Goal: Use online tool/utility: Utilize a website feature to perform a specific function

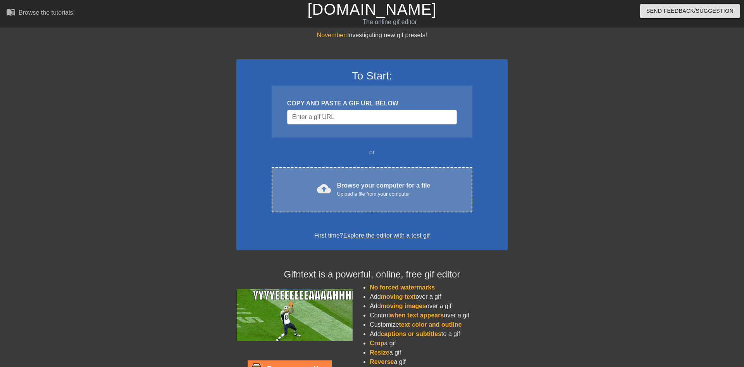
click at [367, 192] on div "Upload a file from your computer" at bounding box center [383, 194] width 93 height 8
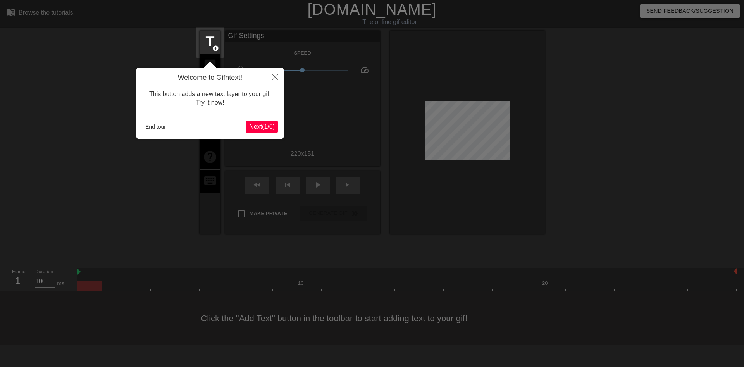
click at [256, 124] on span "Next ( 1 / 6 )" at bounding box center [262, 126] width 26 height 7
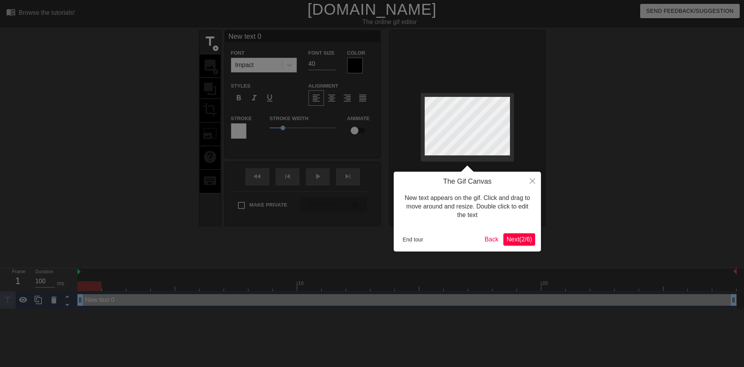
click at [529, 234] on button "Next ( 2 / 6 )" at bounding box center [520, 239] width 32 height 12
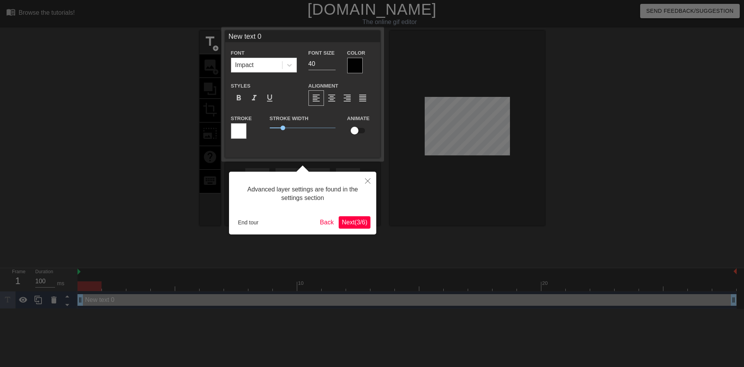
click at [356, 222] on span "Next ( 3 / 6 )" at bounding box center [355, 222] width 26 height 7
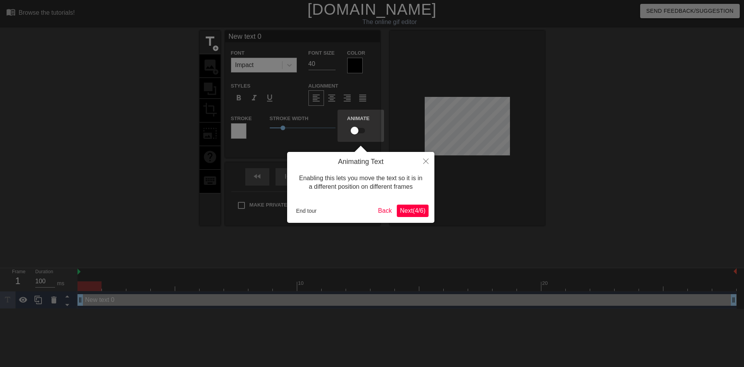
click at [416, 207] on span "Next ( 4 / 6 )" at bounding box center [413, 210] width 26 height 7
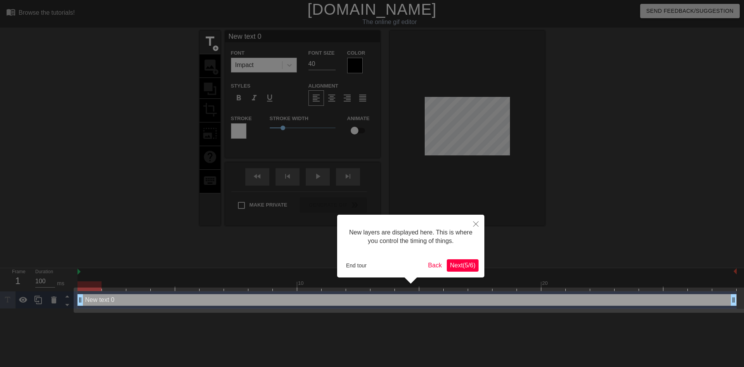
click at [469, 266] on span "Next ( 5 / 6 )" at bounding box center [463, 265] width 26 height 7
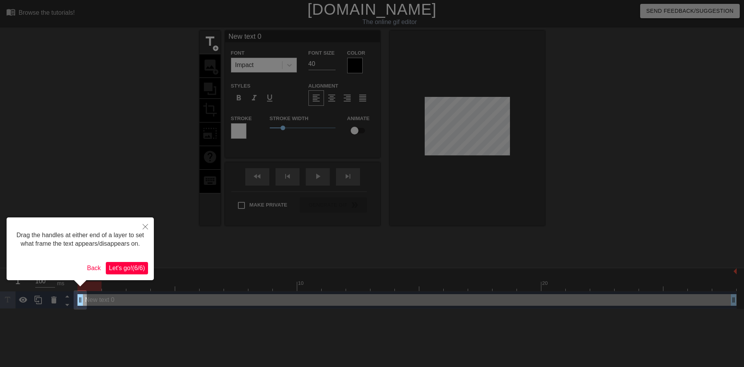
click at [130, 271] on span "Let's go! ( 6 / 6 )" at bounding box center [127, 268] width 36 height 7
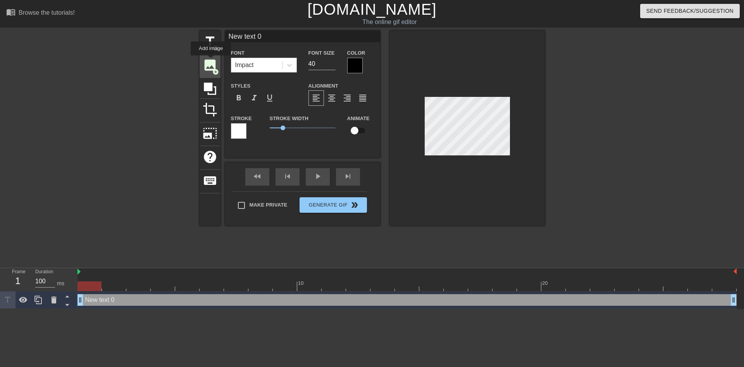
click at [211, 60] on span "image" at bounding box center [210, 65] width 15 height 15
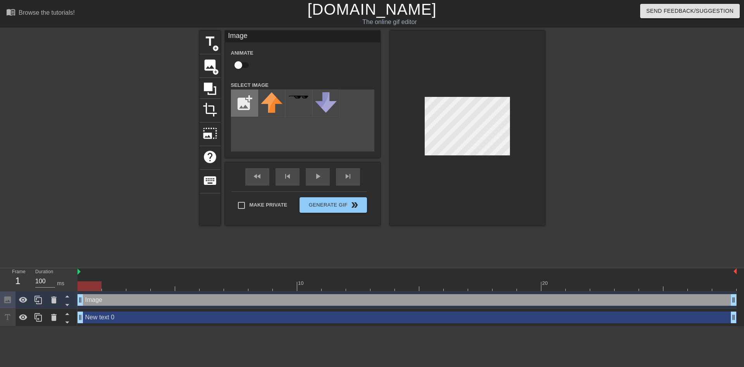
click at [248, 105] on input "file" at bounding box center [244, 103] width 26 height 26
click at [210, 67] on span "image" at bounding box center [210, 65] width 15 height 15
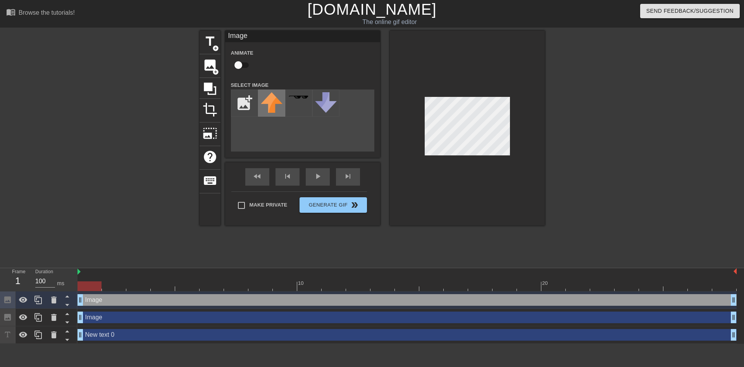
click at [278, 99] on img at bounding box center [272, 102] width 22 height 21
click at [407, 83] on div at bounding box center [467, 128] width 155 height 195
click at [462, 230] on div "title add_circle image add_circle crop photo_size_select_large help keyboard Im…" at bounding box center [372, 147] width 345 height 233
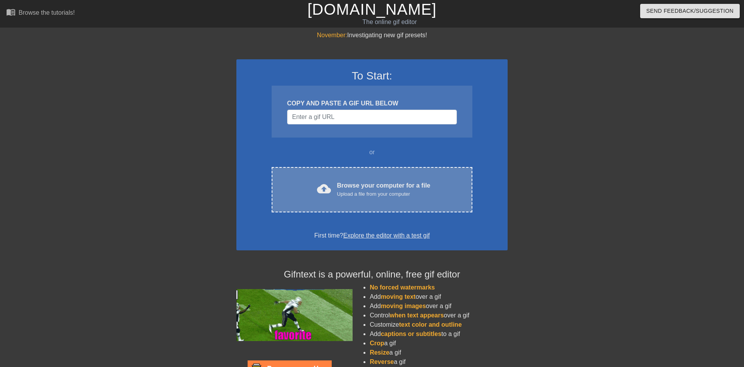
click at [397, 181] on div "Browse your computer for a file Upload a file from your computer" at bounding box center [383, 189] width 93 height 17
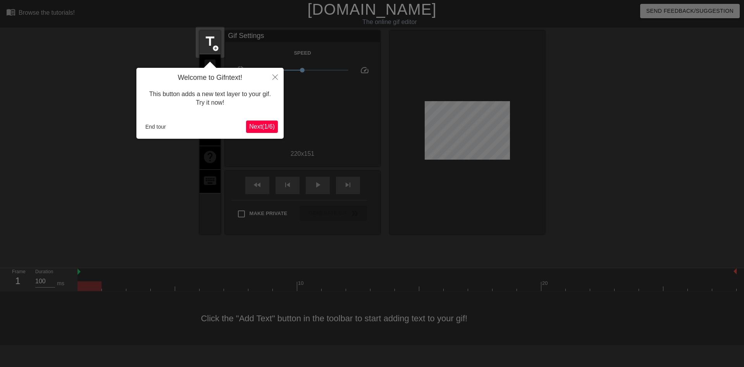
click at [255, 126] on span "Next ( 1 / 6 )" at bounding box center [262, 126] width 26 height 7
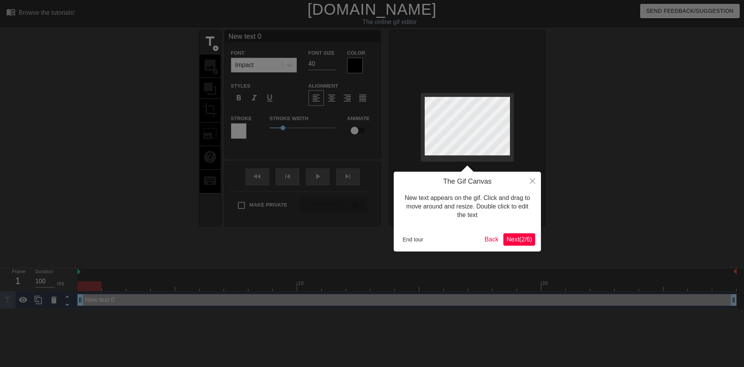
click at [525, 238] on span "Next ( 2 / 6 )" at bounding box center [520, 239] width 26 height 7
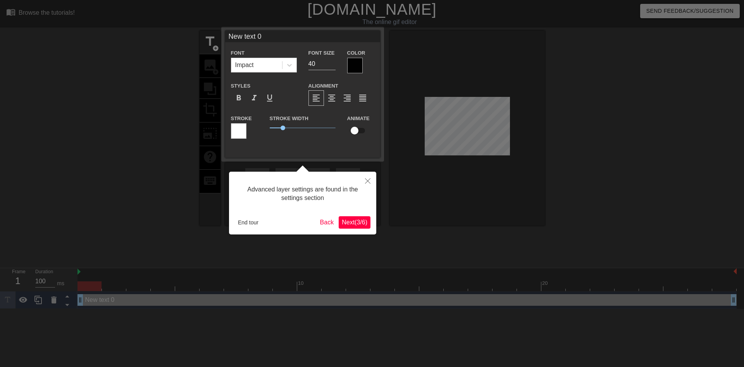
click at [342, 224] on span "Next ( 3 / 6 )" at bounding box center [355, 222] width 26 height 7
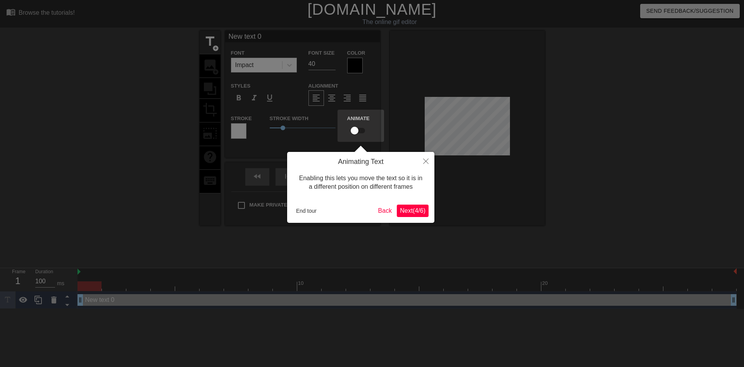
click at [406, 211] on span "Next ( 4 / 6 )" at bounding box center [413, 210] width 26 height 7
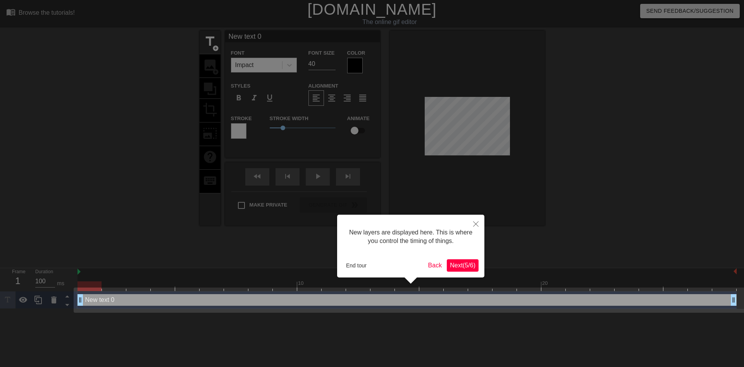
click at [468, 263] on span "Next ( 5 / 6 )" at bounding box center [463, 265] width 26 height 7
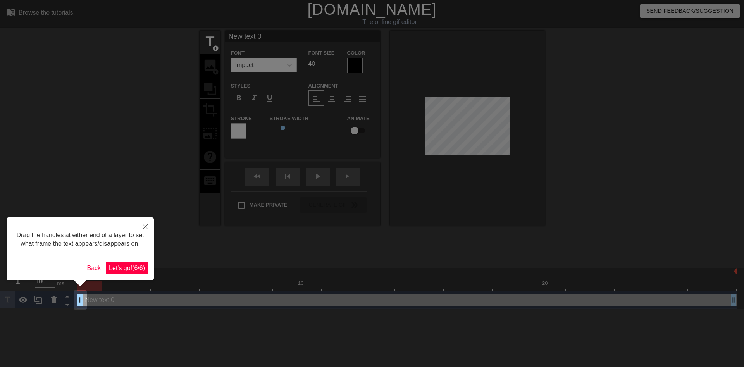
click at [118, 268] on span "Let's go! ( 6 / 6 )" at bounding box center [127, 268] width 36 height 7
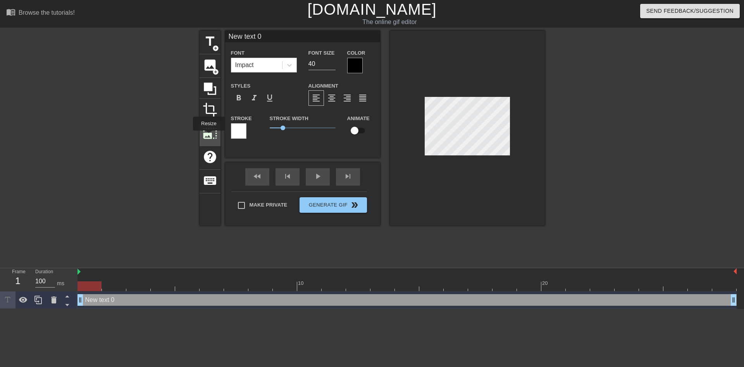
click at [208, 136] on span "photo_size_select_large" at bounding box center [210, 133] width 15 height 15
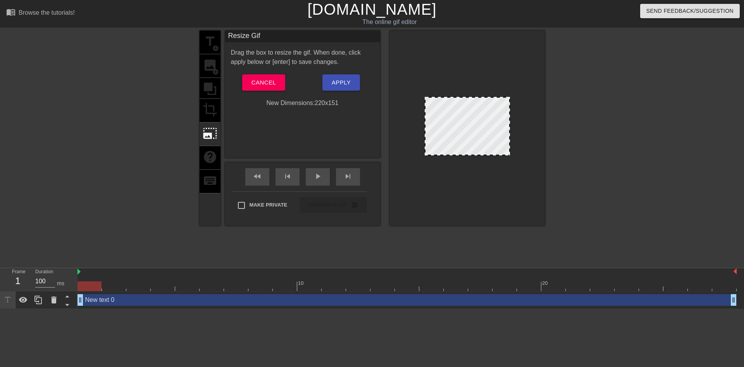
drag, startPoint x: 509, startPoint y: 155, endPoint x: 594, endPoint y: 221, distance: 107.7
click at [594, 221] on div "title add_circle image add_circle crop photo_size_select_large help keyboard Re…" at bounding box center [372, 147] width 744 height 233
click at [261, 81] on span "Cancel" at bounding box center [264, 83] width 24 height 10
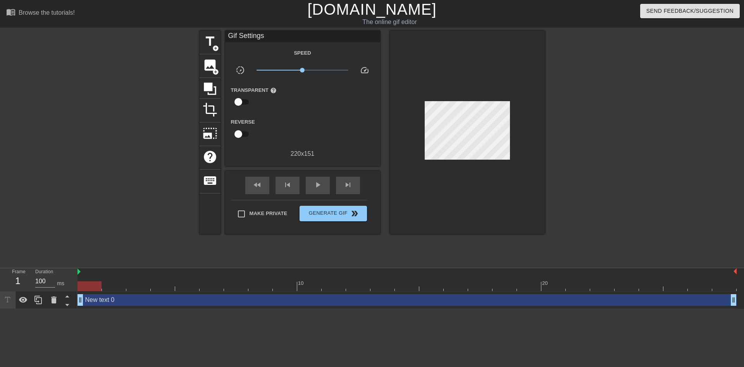
click at [450, 94] on div at bounding box center [467, 133] width 155 height 204
drag, startPoint x: 100, startPoint y: 284, endPoint x: 101, endPoint y: 301, distance: 17.1
click at [101, 301] on div "10 20 New text 0 drag_handle drag_handle" at bounding box center [411, 288] width 667 height 41
click at [209, 130] on span "photo_size_select_large" at bounding box center [210, 133] width 15 height 15
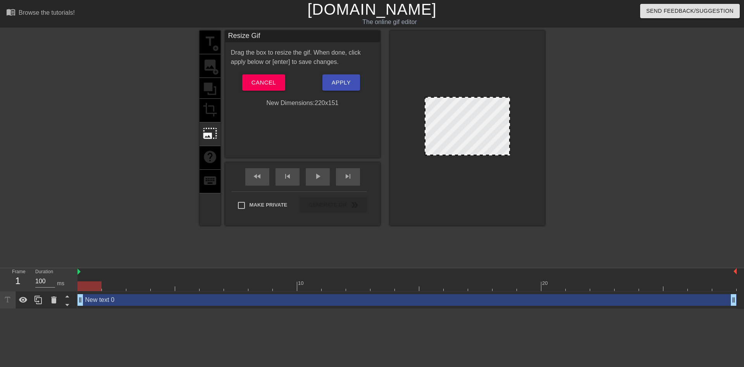
click at [331, 105] on div "New Dimensions: 220 x 151" at bounding box center [302, 102] width 155 height 9
click at [344, 81] on span "Apply" at bounding box center [341, 83] width 19 height 10
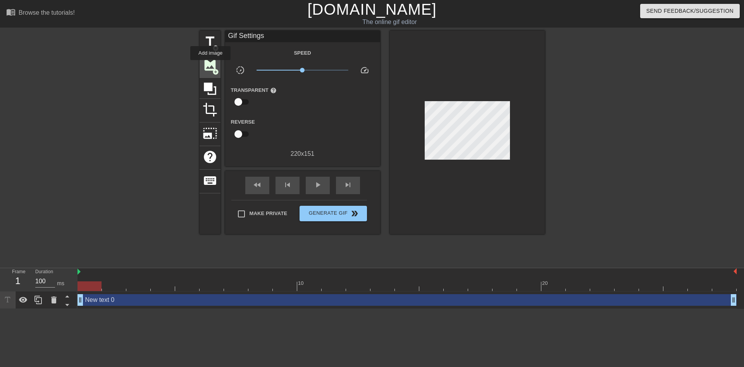
click at [211, 66] on span "image" at bounding box center [210, 65] width 15 height 15
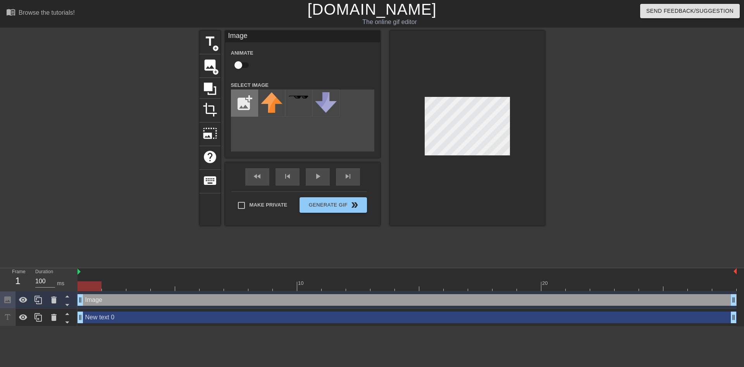
click at [240, 105] on input "file" at bounding box center [244, 103] width 26 height 26
type input "C:\fakepath\muppetsextape.webp"
click at [277, 105] on img at bounding box center [272, 100] width 22 height 16
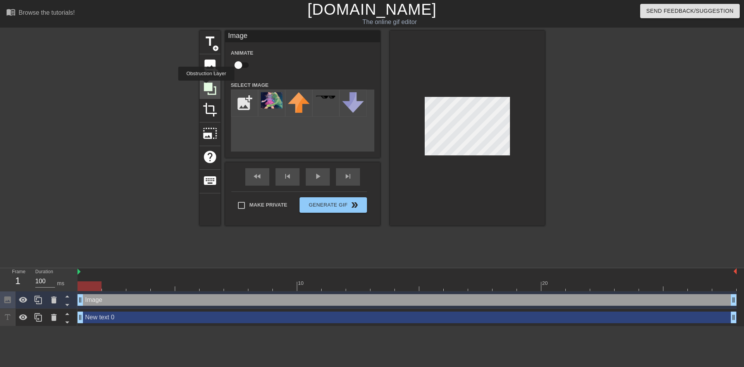
click at [206, 86] on icon at bounding box center [210, 89] width 12 height 12
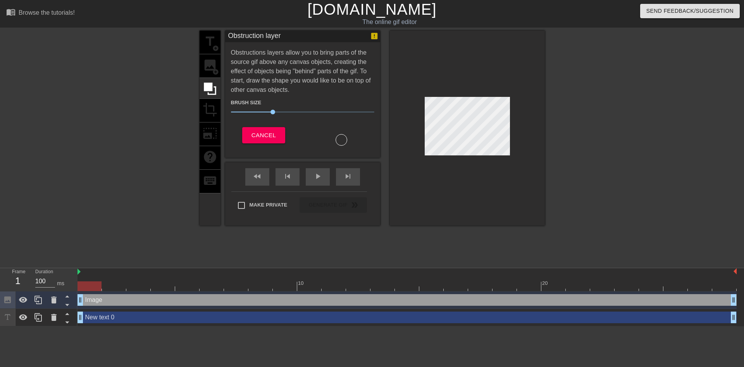
click at [340, 141] on div at bounding box center [342, 140] width 12 height 12
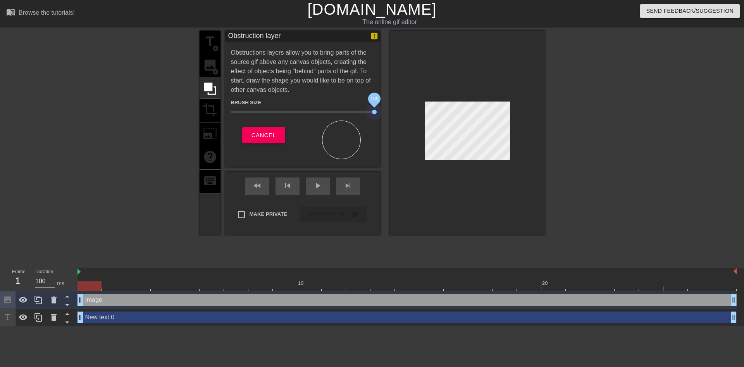
drag, startPoint x: 274, startPoint y: 114, endPoint x: 389, endPoint y: 115, distance: 115.2
click at [389, 115] on div "title add_circle image add_circle crop photo_size_select_large help keyboard Ob…" at bounding box center [372, 133] width 345 height 204
click at [445, 150] on div "title add_circle image add_circle crop photo_size_select_large help keyboard Ob…" at bounding box center [372, 133] width 345 height 204
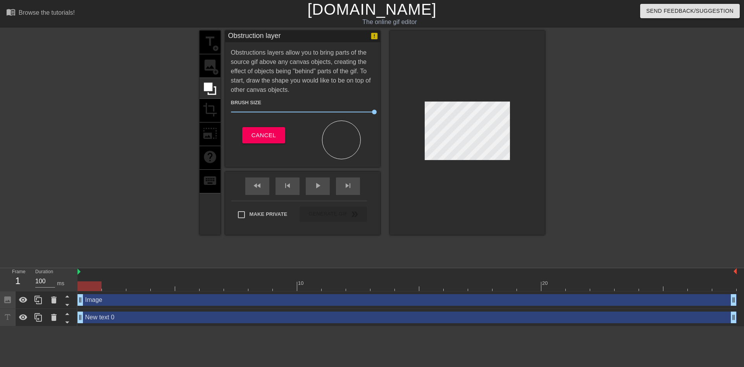
drag, startPoint x: 346, startPoint y: 142, endPoint x: 367, endPoint y: 177, distance: 41.0
click at [383, 165] on div "title add_circle image add_circle crop photo_size_select_large help keyboard Ob…" at bounding box center [372, 133] width 345 height 204
